Goal: Information Seeking & Learning: Learn about a topic

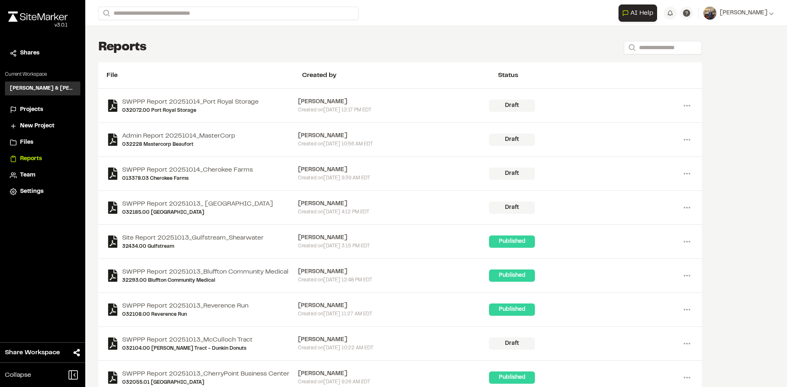
click at [38, 111] on span "Projects" at bounding box center [31, 109] width 23 height 9
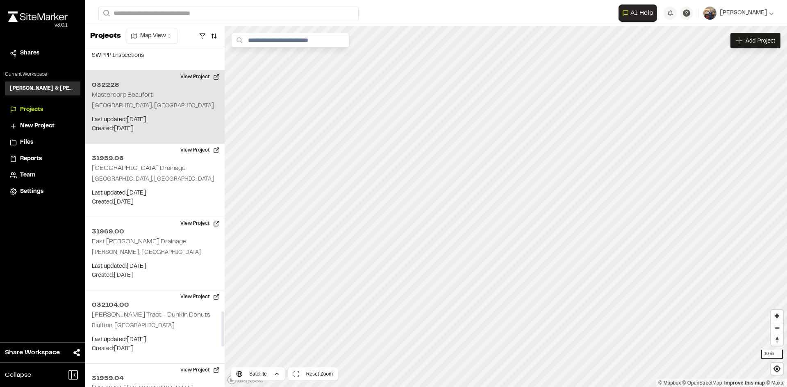
scroll to position [2623, 0]
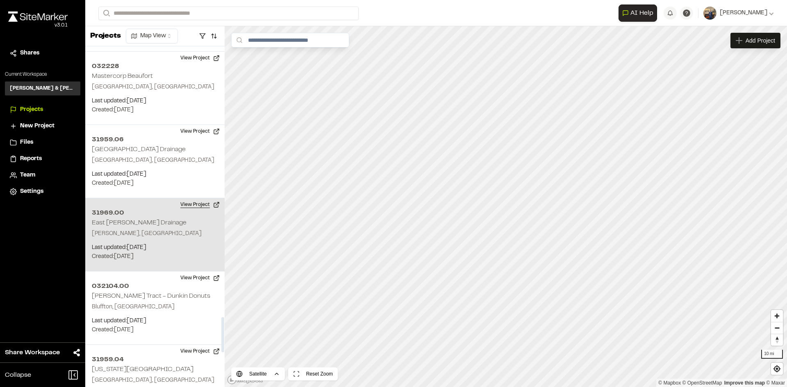
click at [192, 198] on button "View Project" at bounding box center [199, 204] width 49 height 13
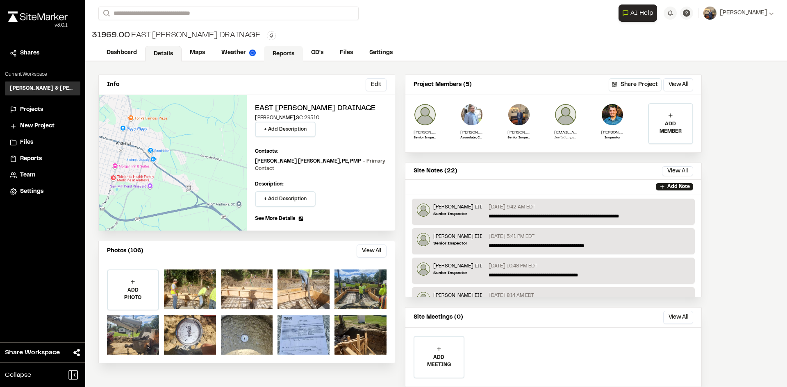
click at [284, 56] on link "Reports" at bounding box center [283, 54] width 39 height 16
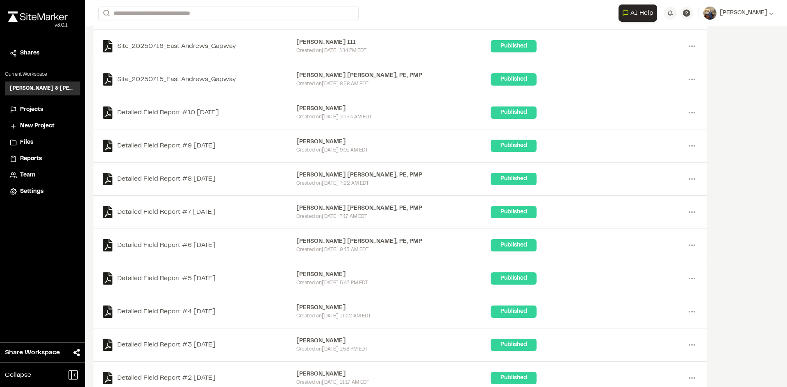
scroll to position [773, 0]
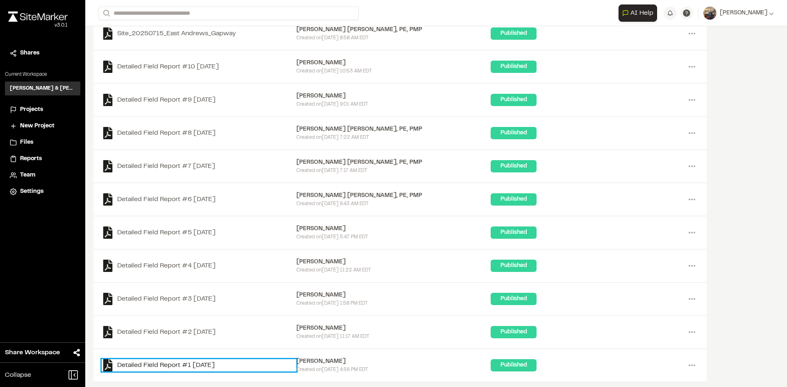
click at [222, 364] on link "Detailed Field Report #1 [DATE]" at bounding box center [199, 365] width 195 height 12
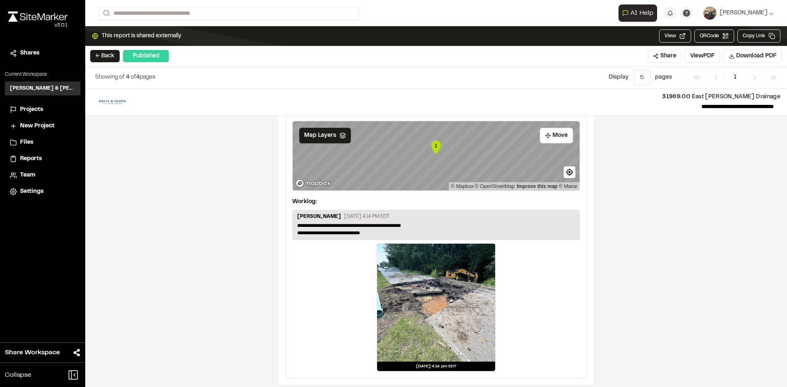
scroll to position [1093, 0]
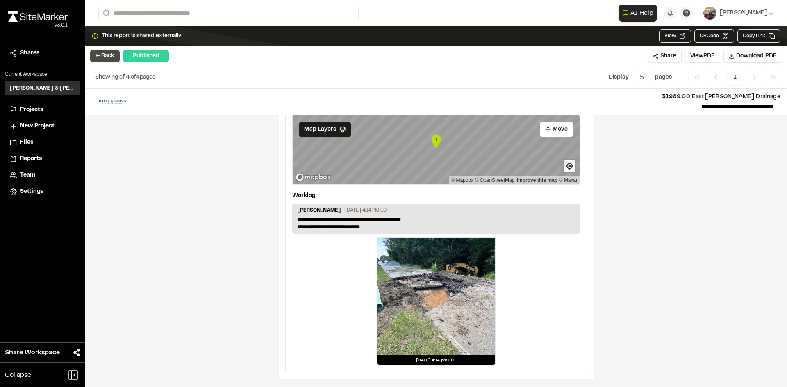
click at [107, 57] on button "← Back" at bounding box center [105, 56] width 30 height 12
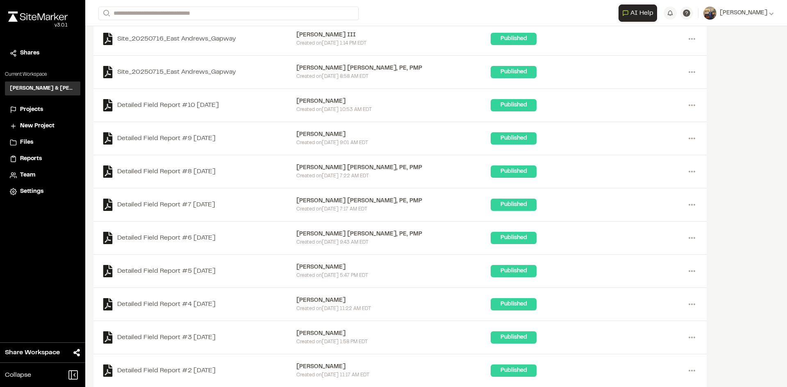
scroll to position [773, 0]
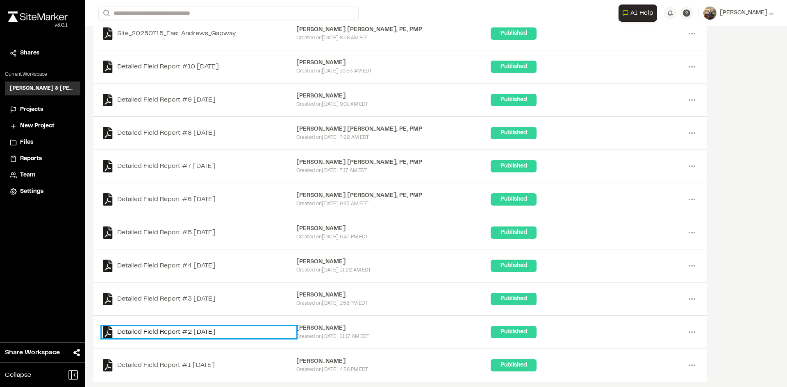
click at [208, 327] on link "Detailed Field Report #2 [DATE]" at bounding box center [199, 332] width 195 height 12
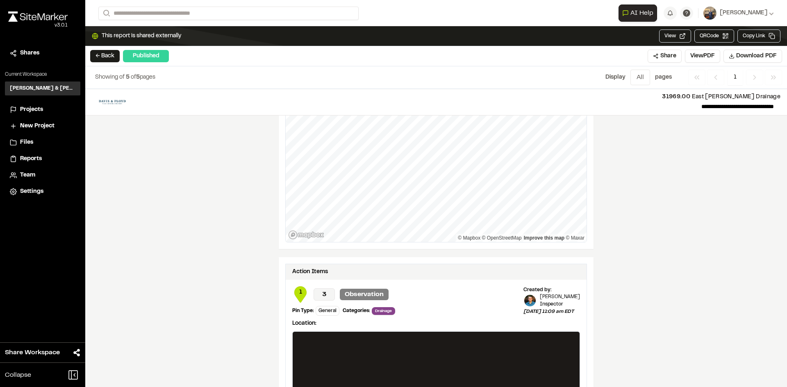
scroll to position [493, 0]
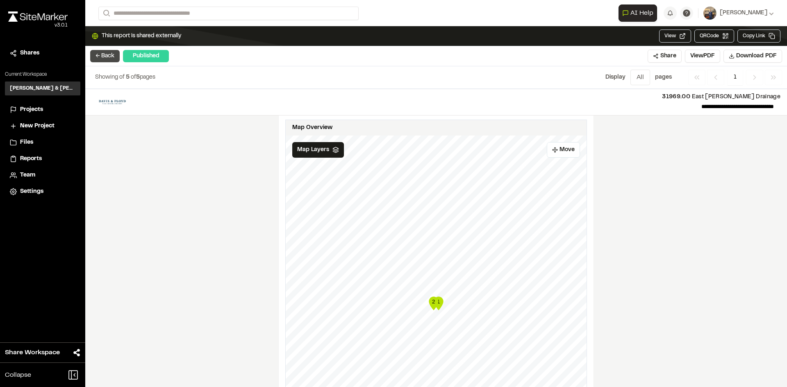
click at [94, 55] on button "← Back" at bounding box center [105, 56] width 30 height 12
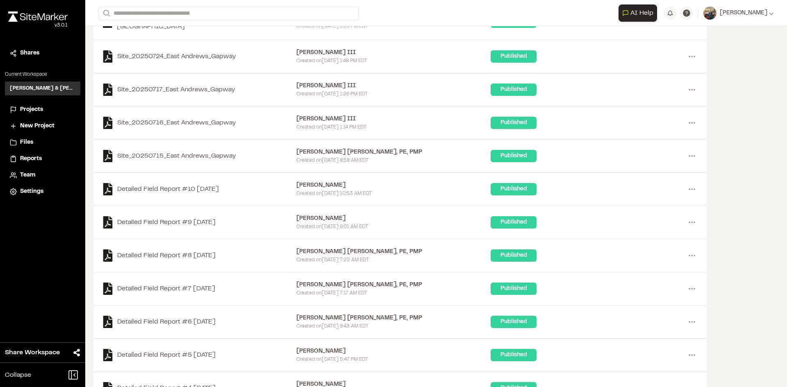
scroll to position [650, 0]
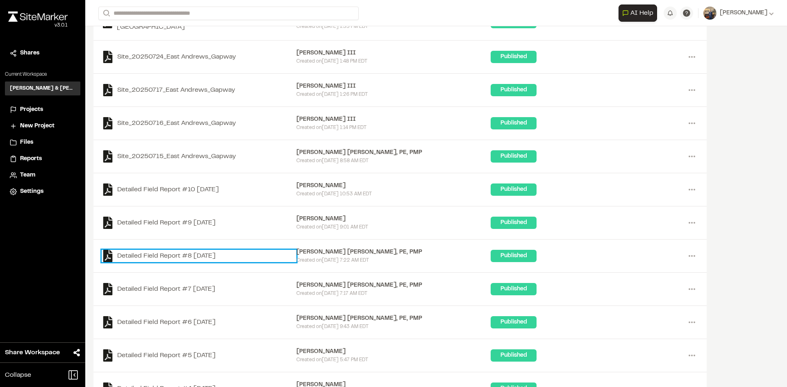
click at [206, 251] on link "Detailed Field Report #8 [DATE]" at bounding box center [199, 256] width 195 height 12
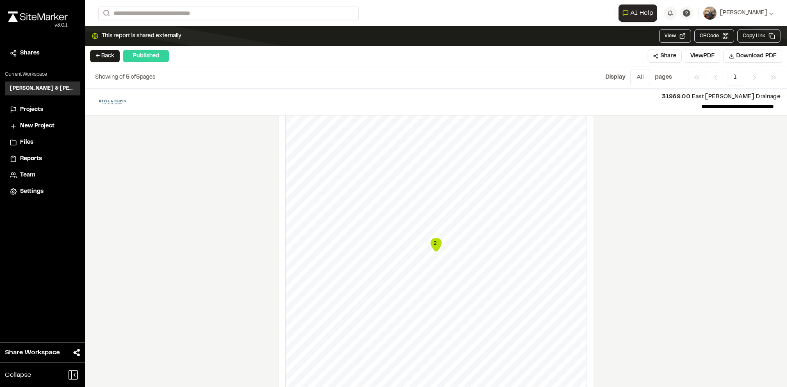
scroll to position [574, 0]
click at [102, 59] on button "← Back" at bounding box center [105, 56] width 30 height 12
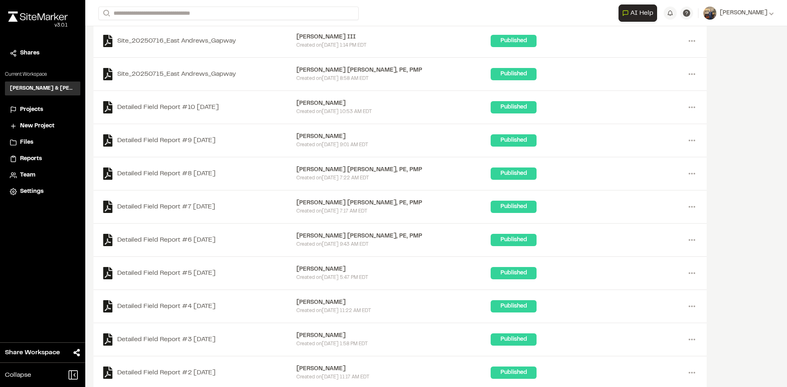
scroll to position [732, 0]
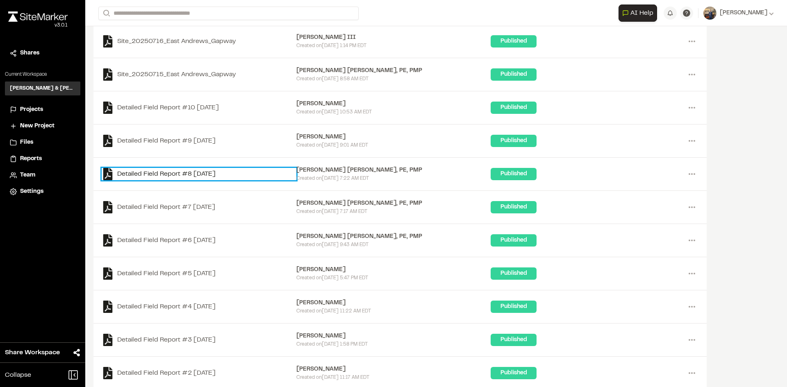
click at [210, 171] on link "Detailed Field Report #8 [DATE]" at bounding box center [199, 174] width 195 height 12
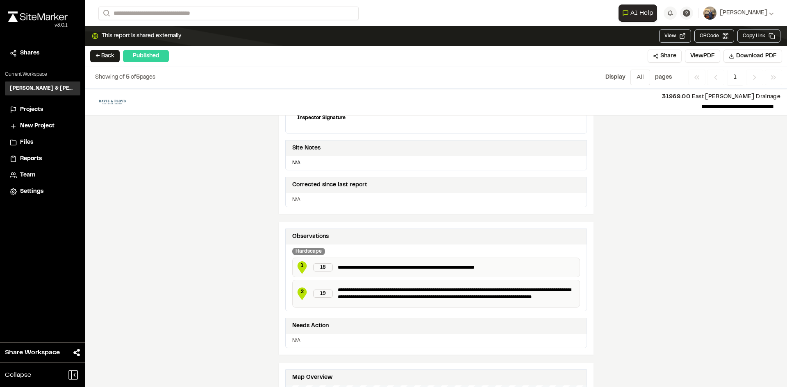
scroll to position [287, 0]
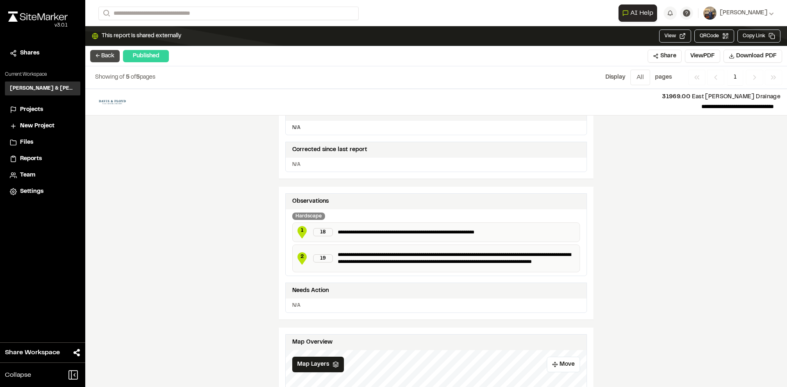
click at [107, 54] on button "← Back" at bounding box center [105, 56] width 30 height 12
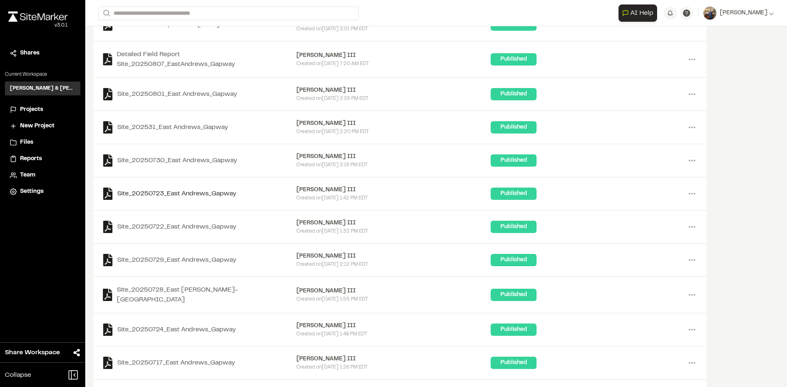
scroll to position [363, 0]
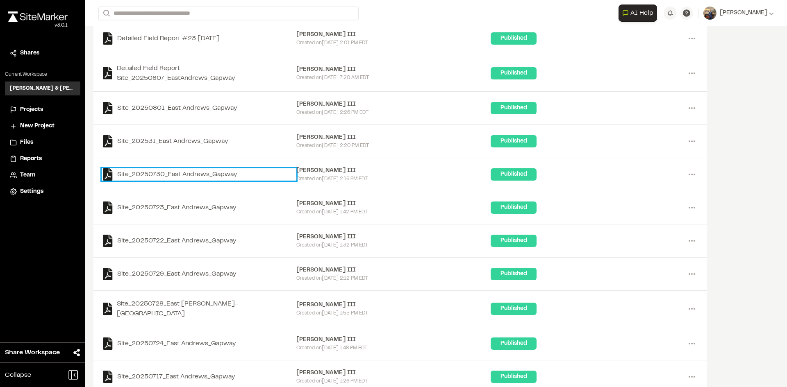
click at [202, 173] on link "Site_20250730_East Andrews_Gapway" at bounding box center [199, 174] width 195 height 12
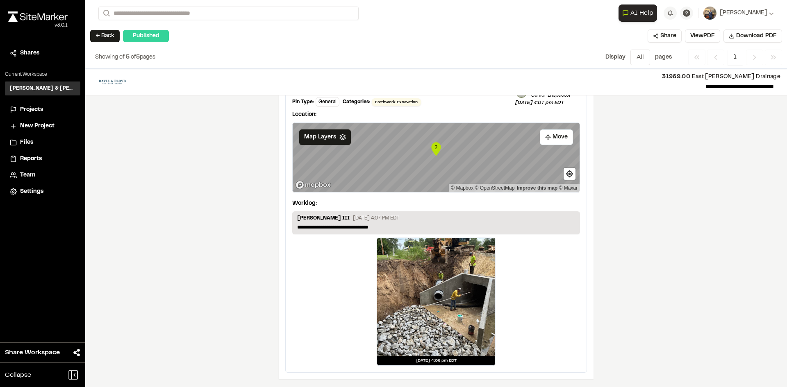
scroll to position [1278, 0]
click at [105, 37] on button "← Back" at bounding box center [105, 36] width 30 height 12
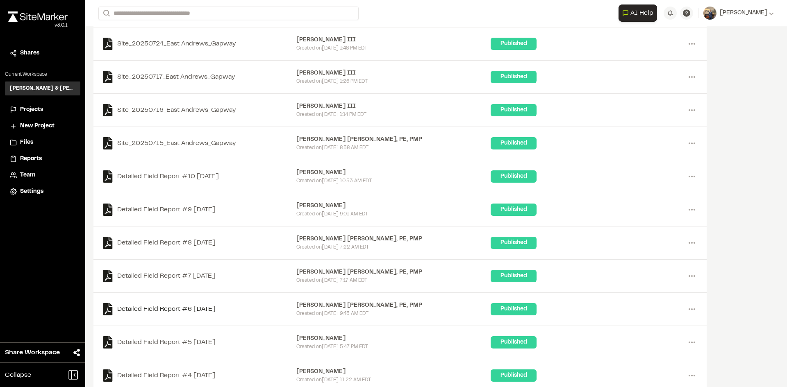
scroll to position [609, 0]
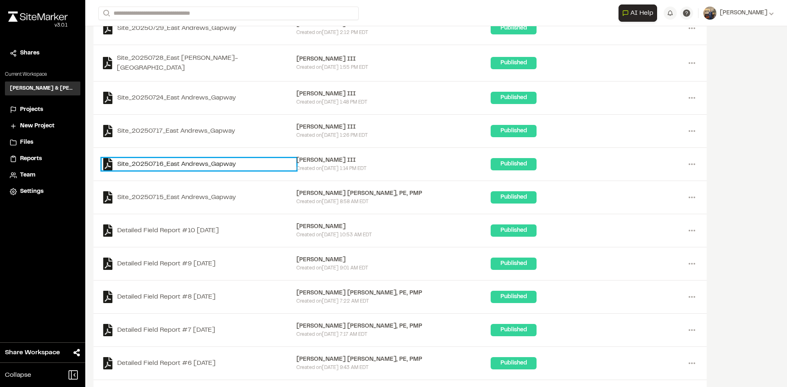
click at [193, 163] on link "Site_20250716_East Andrews_Gapway" at bounding box center [199, 164] width 195 height 12
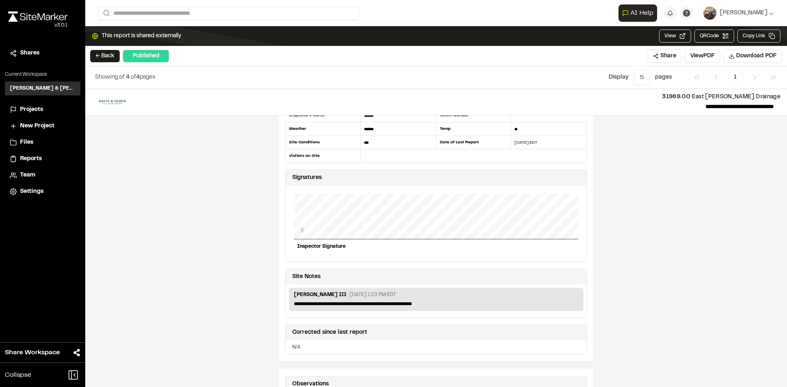
scroll to position [205, 0]
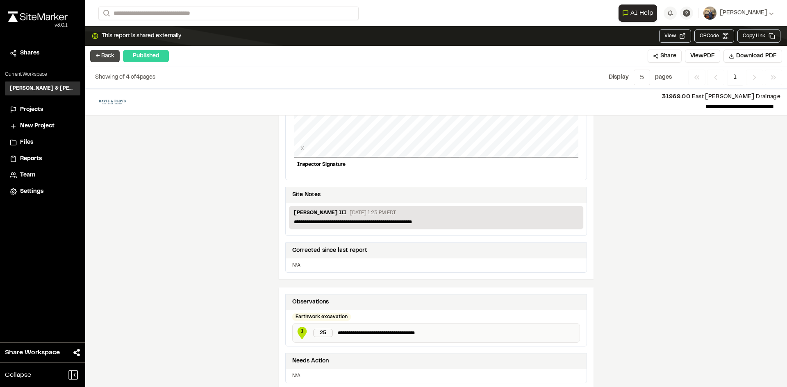
click at [105, 52] on button "← Back" at bounding box center [105, 56] width 30 height 12
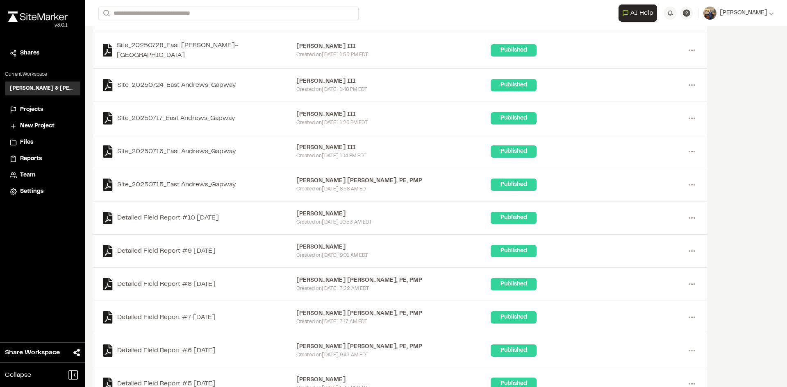
scroll to position [609, 0]
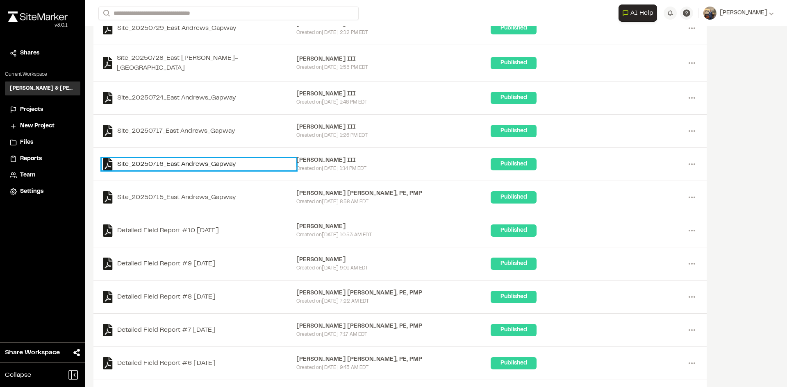
click at [198, 161] on link "Site_20250716_East Andrews_Gapway" at bounding box center [199, 164] width 195 height 12
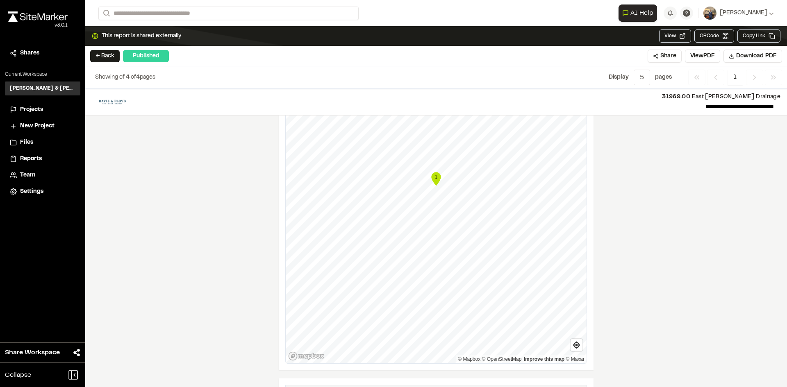
scroll to position [533, 0]
click at [107, 57] on button "← Back" at bounding box center [105, 56] width 30 height 12
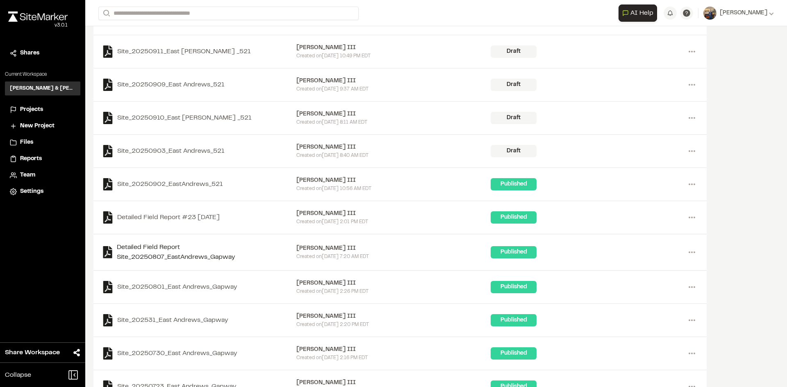
scroll to position [164, 0]
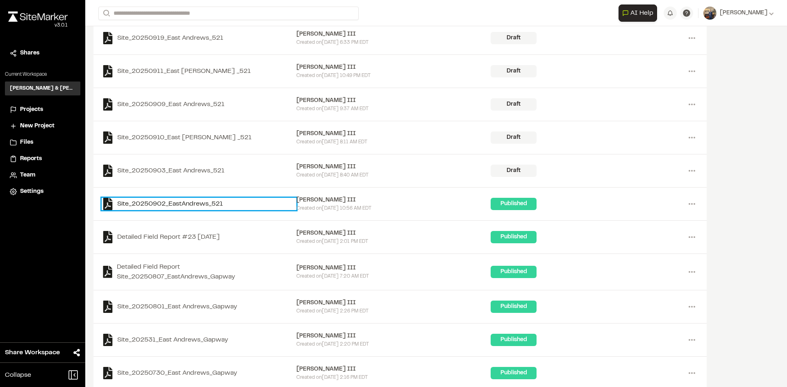
click at [206, 206] on link "Site_20250902_EastAndrews_521" at bounding box center [199, 204] width 195 height 12
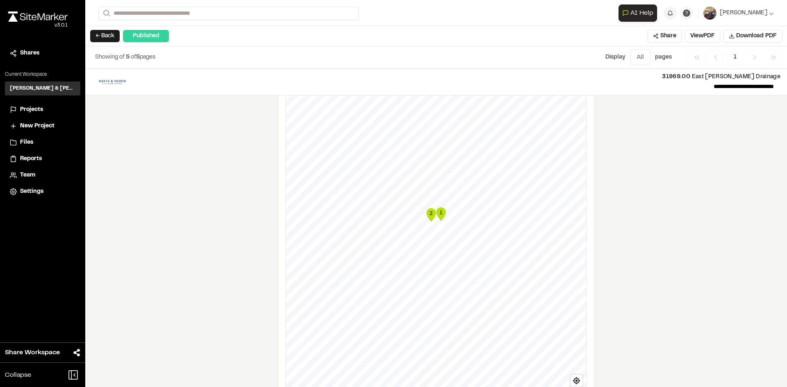
scroll to position [492, 0]
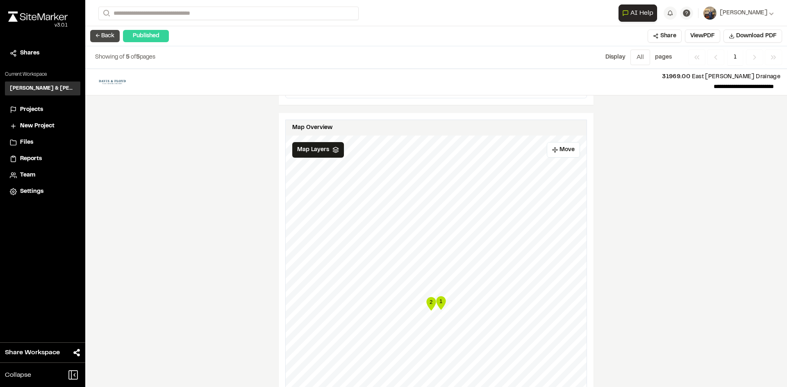
click at [100, 35] on button "← Back" at bounding box center [105, 36] width 30 height 12
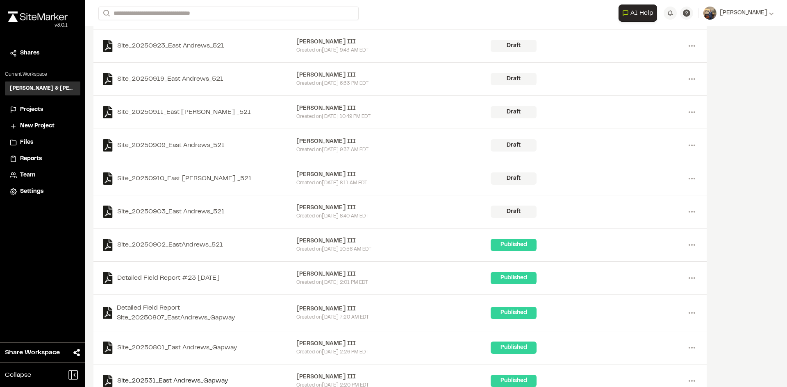
scroll to position [82, 0]
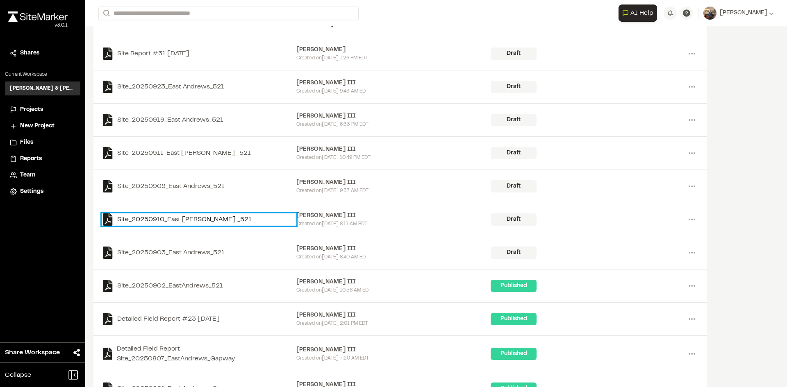
click at [199, 219] on link "Site_20250910_East [PERSON_NAME] _521" at bounding box center [199, 220] width 195 height 12
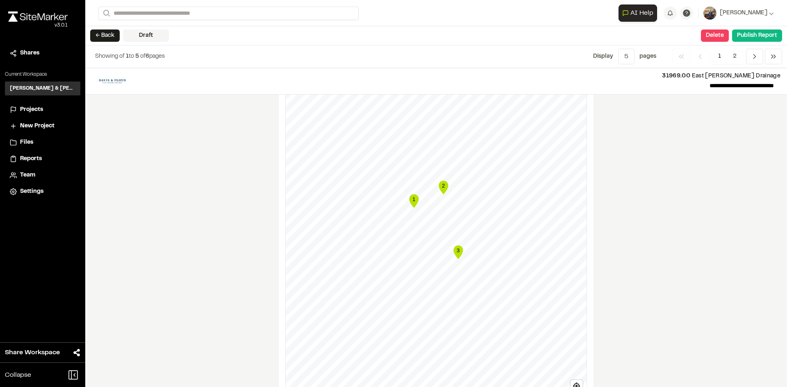
scroll to position [615, 0]
click at [101, 34] on button "← Back" at bounding box center [105, 36] width 30 height 12
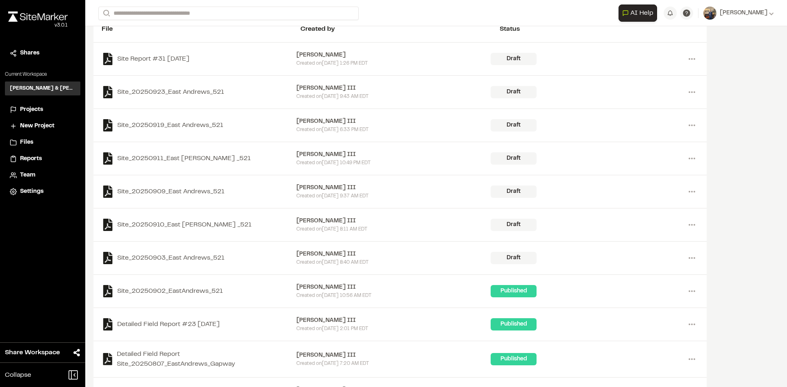
scroll to position [82, 0]
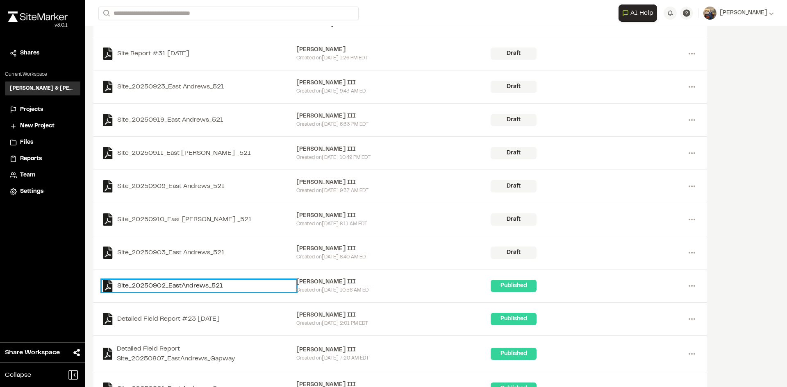
click at [194, 282] on link "Site_20250902_EastAndrews_521" at bounding box center [199, 286] width 195 height 12
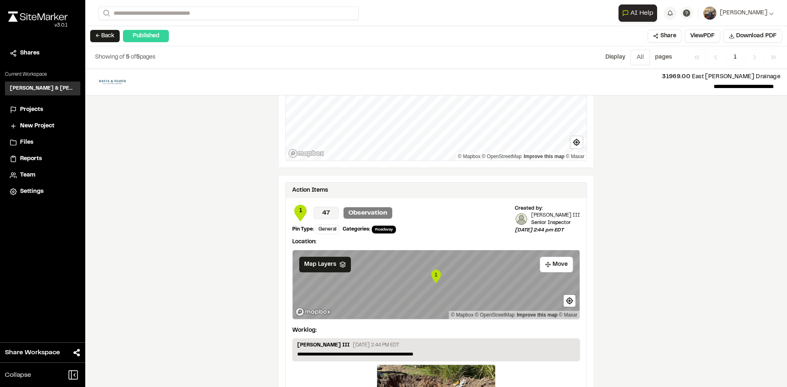
scroll to position [984, 0]
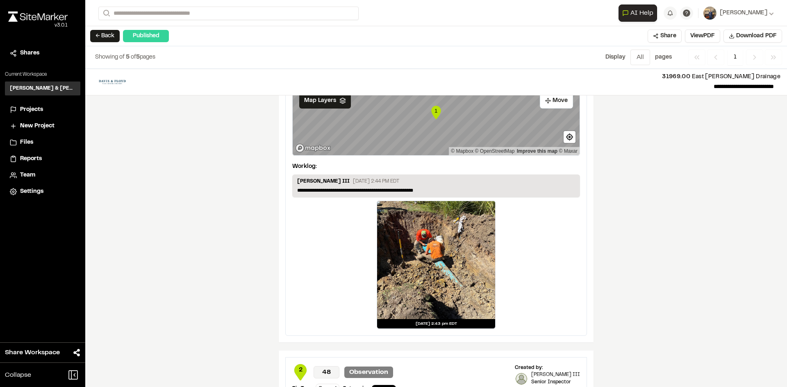
click at [105, 33] on button "← Back" at bounding box center [105, 36] width 30 height 12
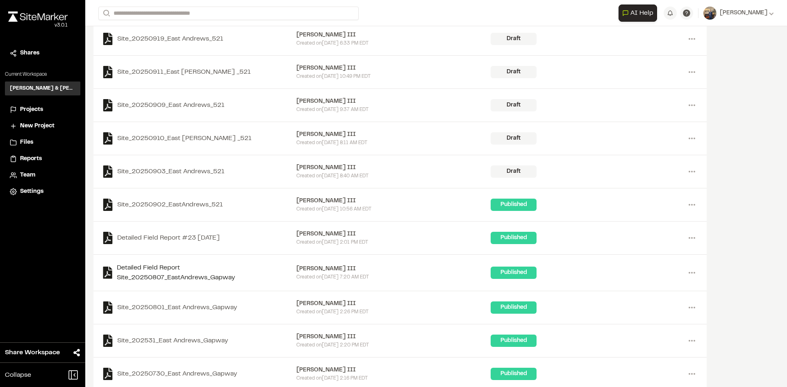
scroll to position [164, 0]
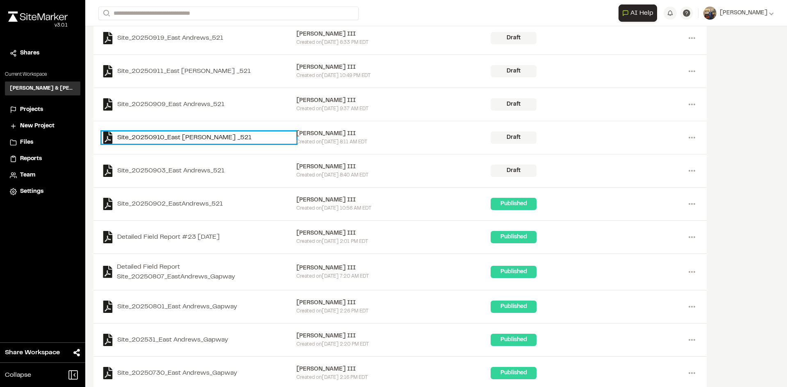
click at [186, 137] on link "Site_20250910_East [PERSON_NAME] _521" at bounding box center [199, 138] width 195 height 12
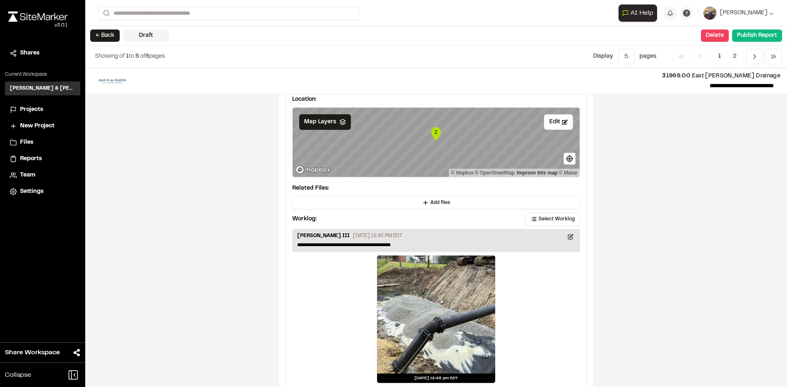
scroll to position [1370, 0]
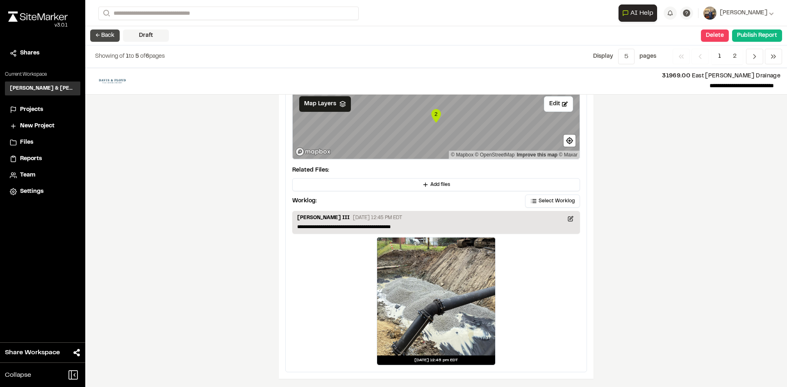
click at [108, 39] on button "← Back" at bounding box center [105, 36] width 30 height 12
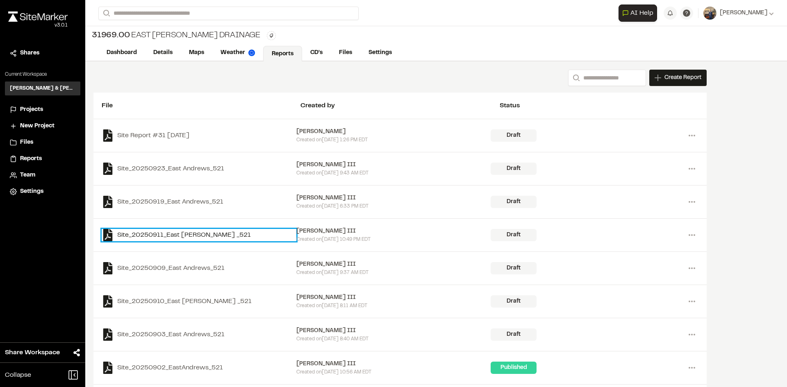
click at [172, 237] on link "Site_20250911_East [PERSON_NAME] _521" at bounding box center [199, 235] width 195 height 12
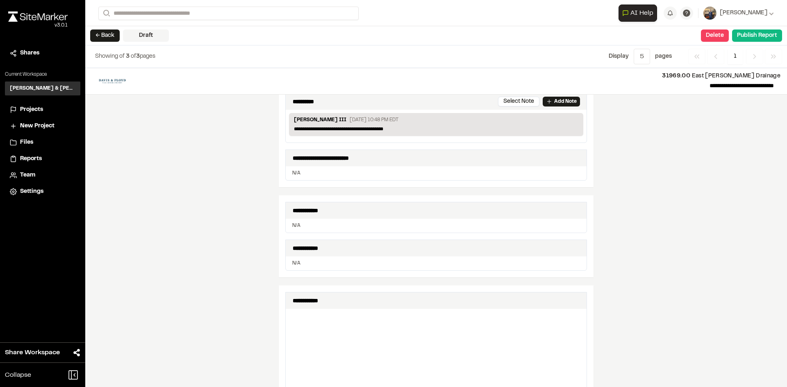
scroll to position [165, 0]
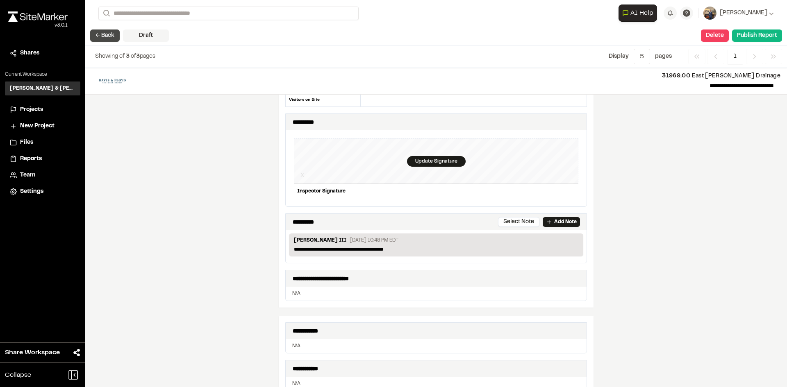
click at [109, 37] on button "← Back" at bounding box center [105, 36] width 30 height 12
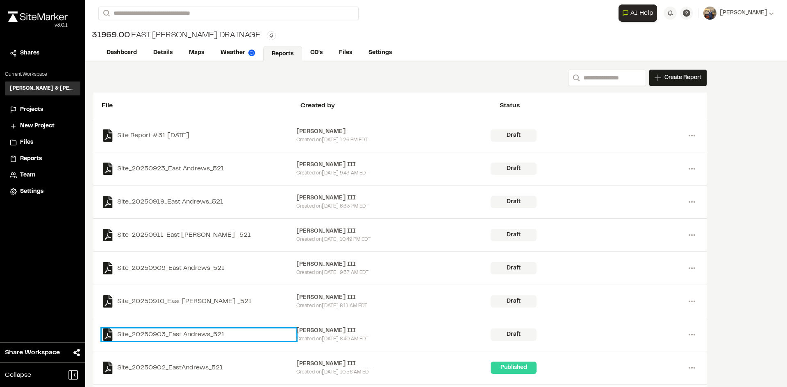
click at [187, 336] on link "Site_20250903_East Andrews_521" at bounding box center [199, 335] width 195 height 12
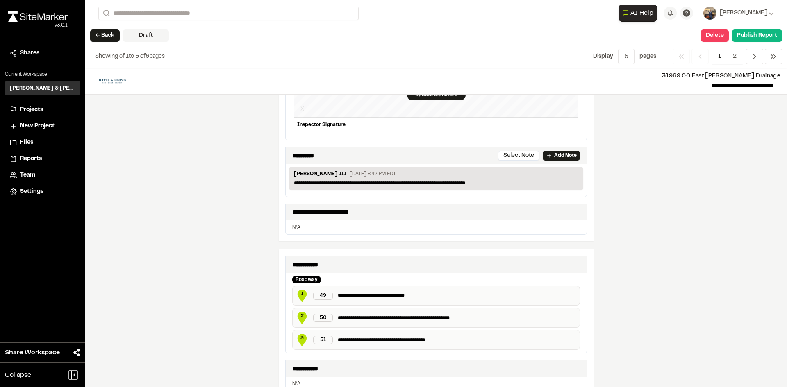
scroll to position [287, 0]
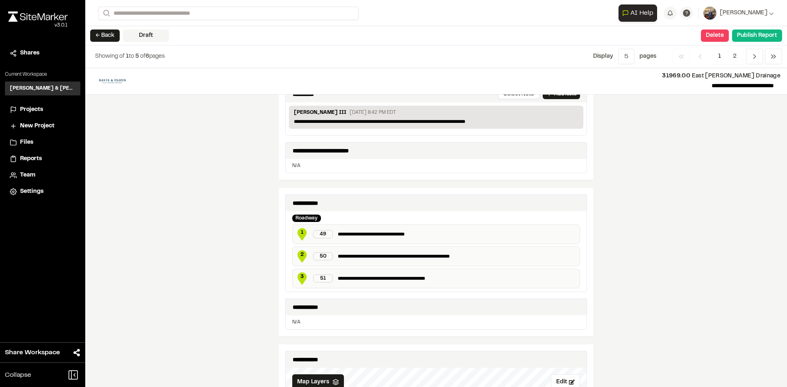
click at [300, 279] on span "3" at bounding box center [302, 276] width 12 height 7
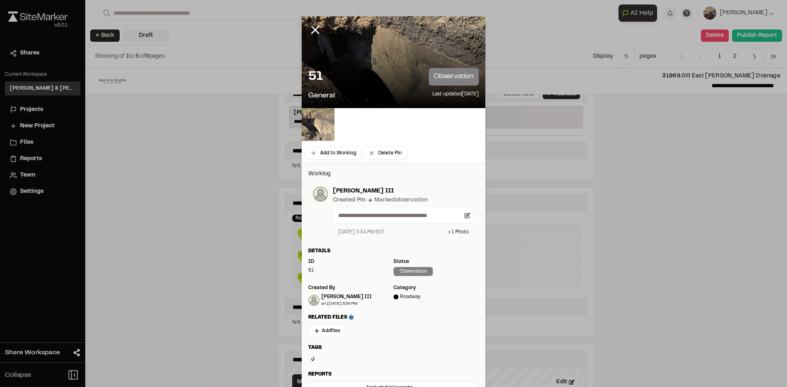
click at [313, 124] on img at bounding box center [318, 124] width 33 height 33
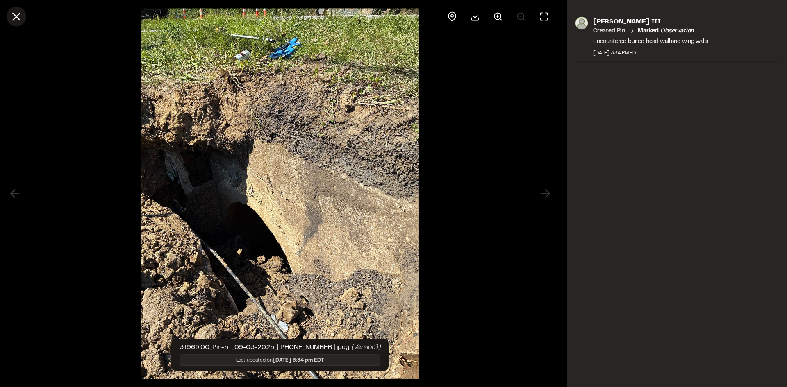
click at [15, 20] on icon at bounding box center [16, 16] width 14 height 14
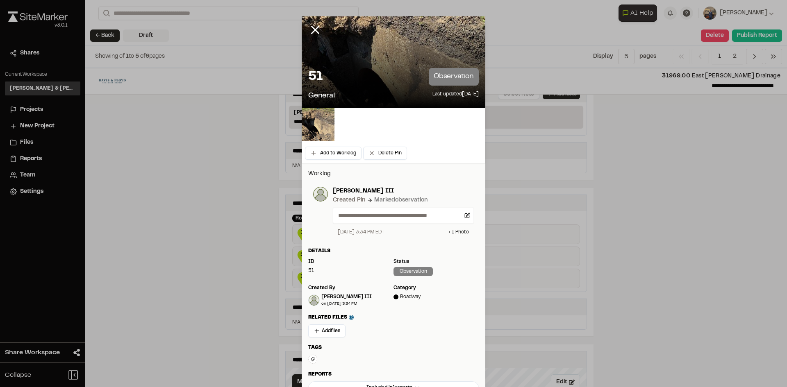
click at [312, 32] on line at bounding box center [315, 30] width 7 height 7
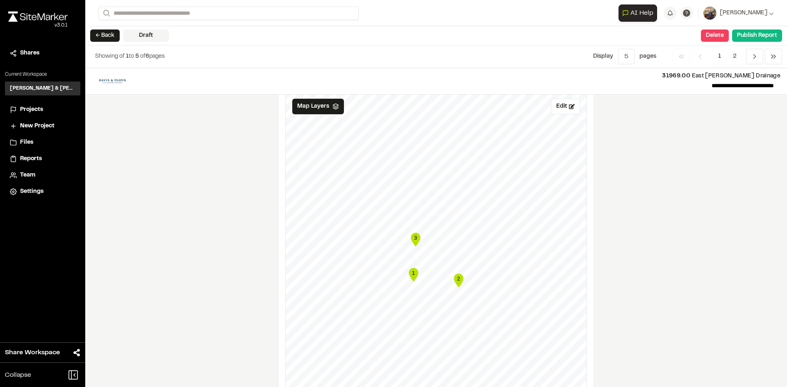
scroll to position [574, 0]
click at [416, 81] on div "1 2 3" at bounding box center [436, 81] width 301 height 0
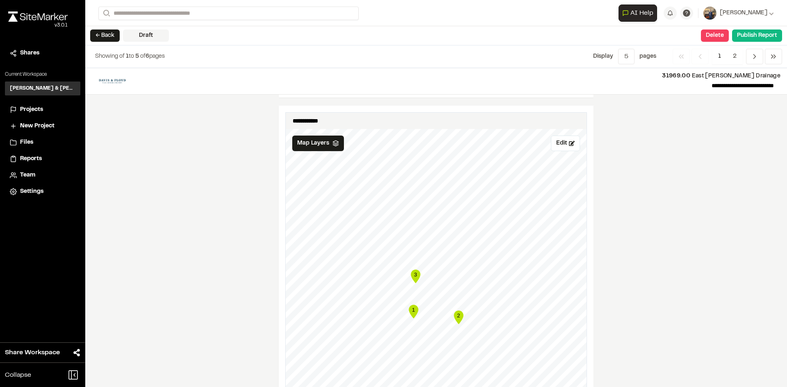
scroll to position [545, 0]
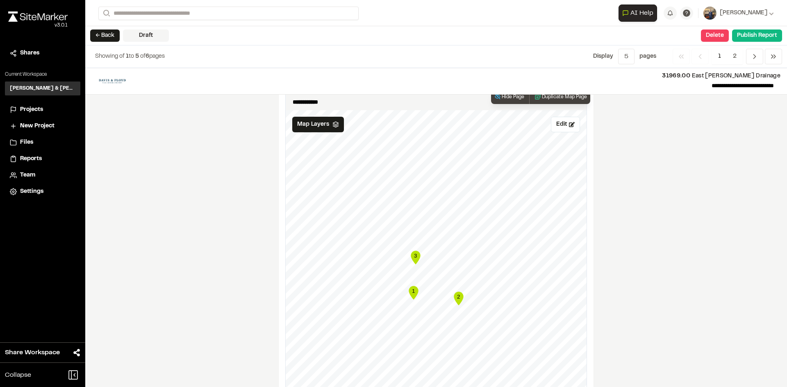
click at [417, 256] on icon "Map marker" at bounding box center [415, 258] width 9 height 14
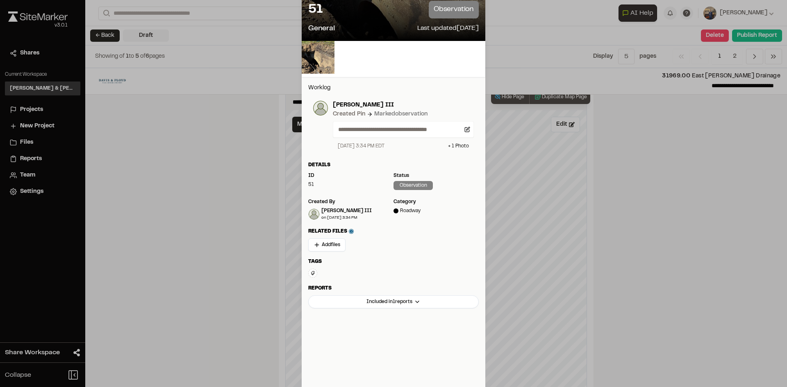
scroll to position [0, 0]
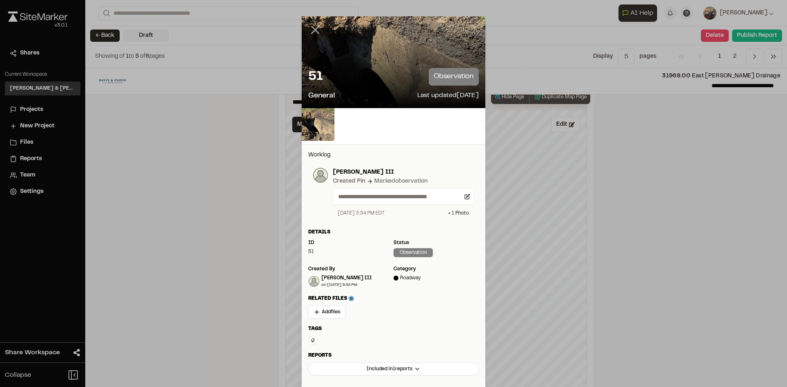
click at [313, 27] on icon at bounding box center [315, 30] width 14 height 14
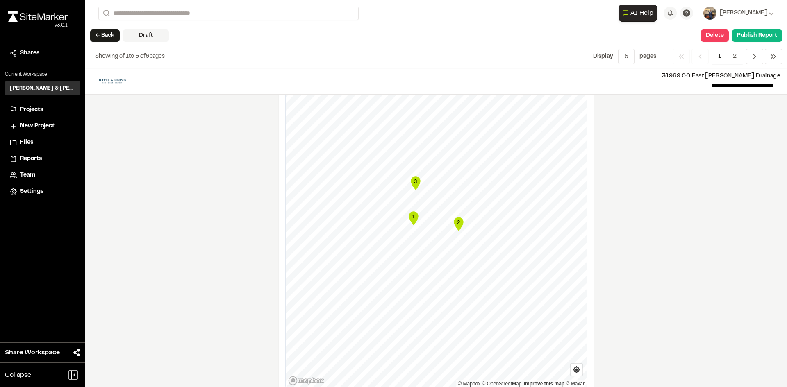
scroll to position [586, 0]
